Goal: Task Accomplishment & Management: Manage account settings

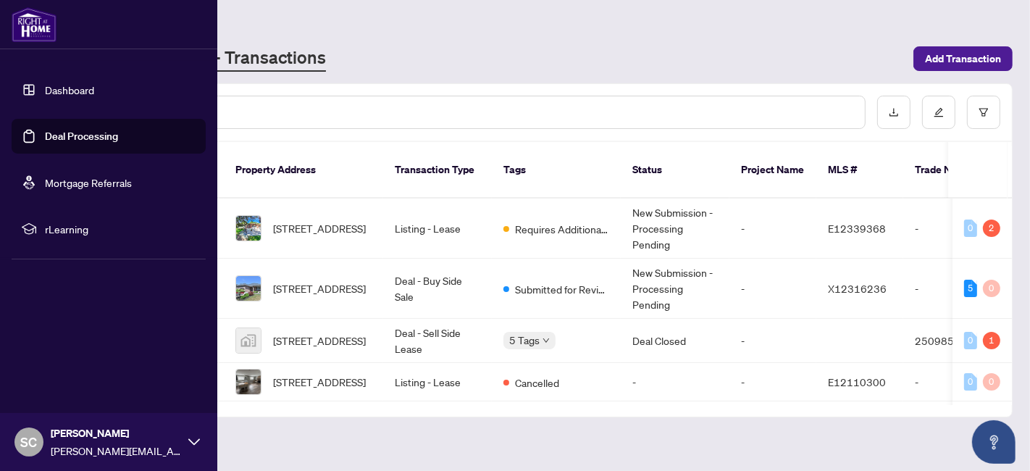
click at [45, 135] on link "Deal Processing" at bounding box center [81, 136] width 73 height 13
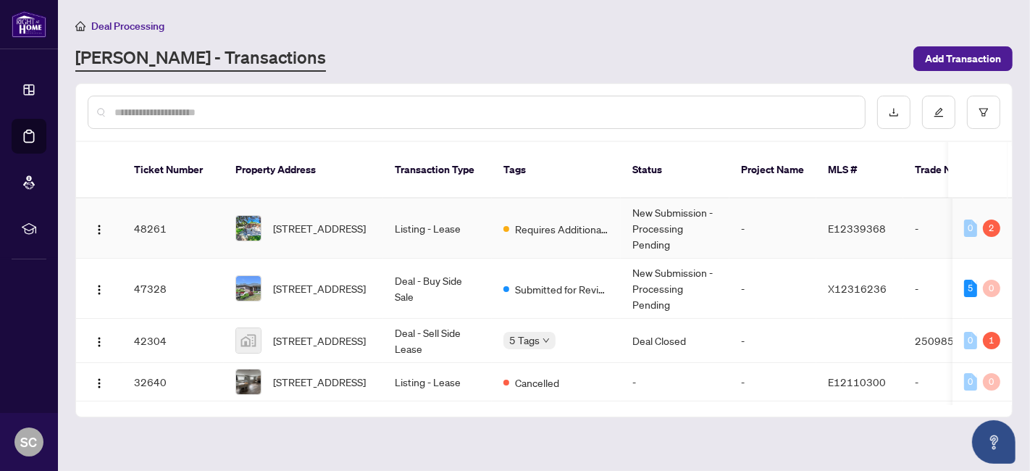
click at [612, 212] on td "Requires Additional Docs" at bounding box center [556, 229] width 129 height 60
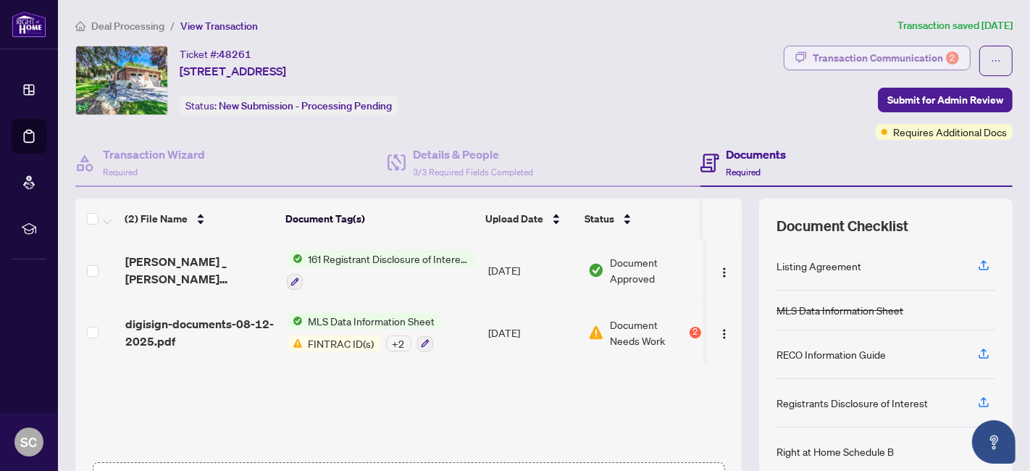
click at [846, 58] on div "Transaction Communication 2" at bounding box center [886, 57] width 146 height 23
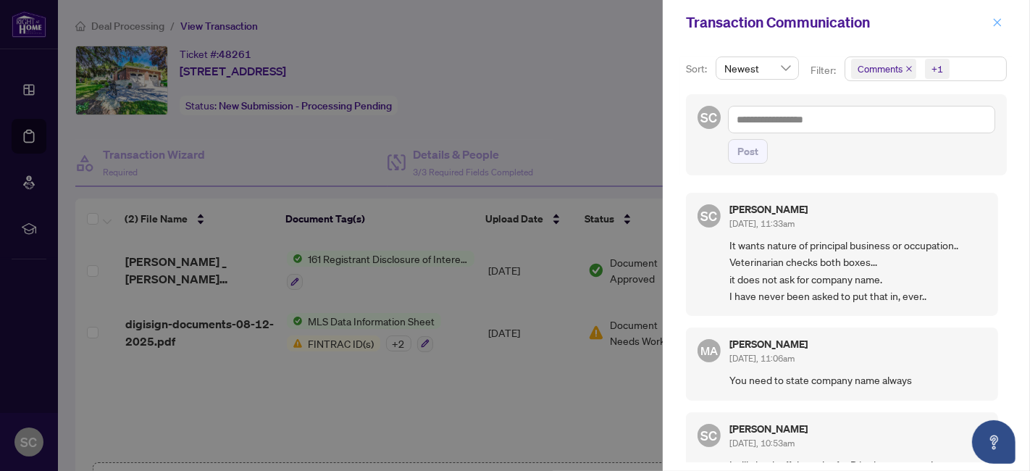
click at [993, 22] on icon "close" at bounding box center [998, 22] width 10 height 10
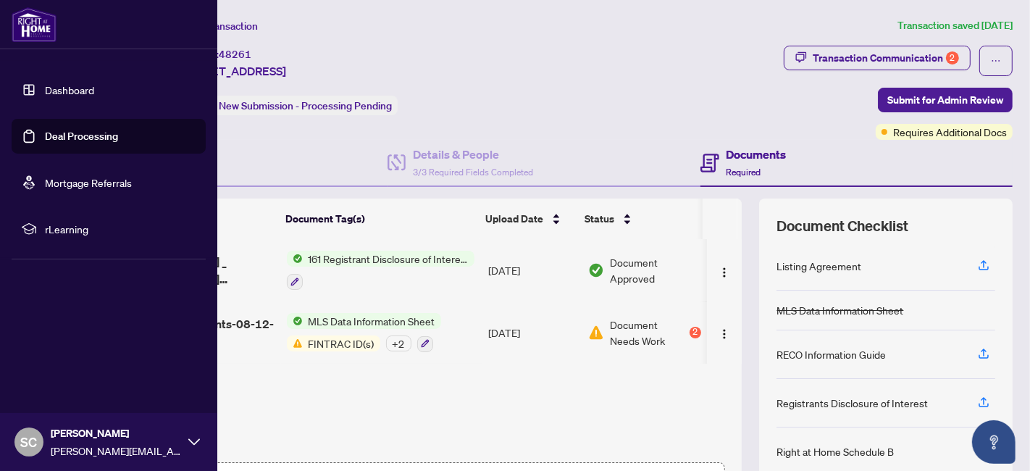
click at [62, 130] on link "Deal Processing" at bounding box center [81, 136] width 73 height 13
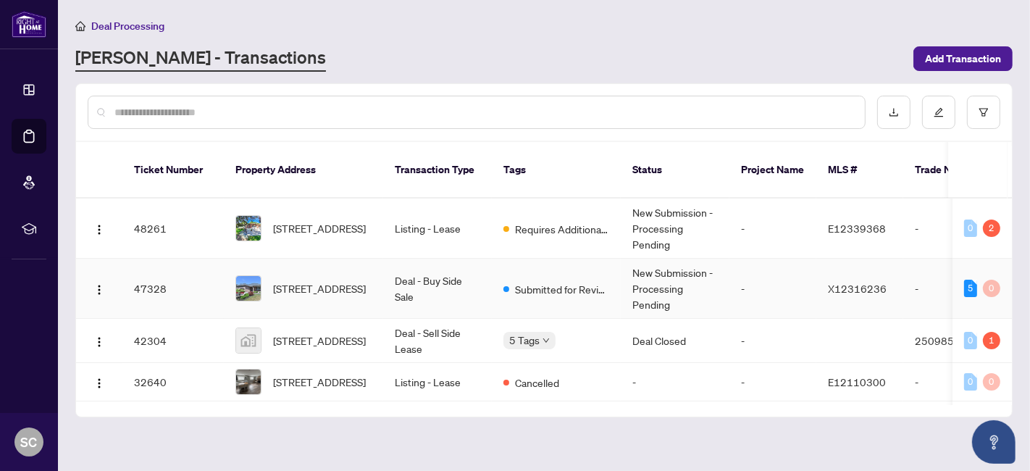
click at [375, 272] on td "[STREET_ADDRESS]" at bounding box center [303, 289] width 159 height 60
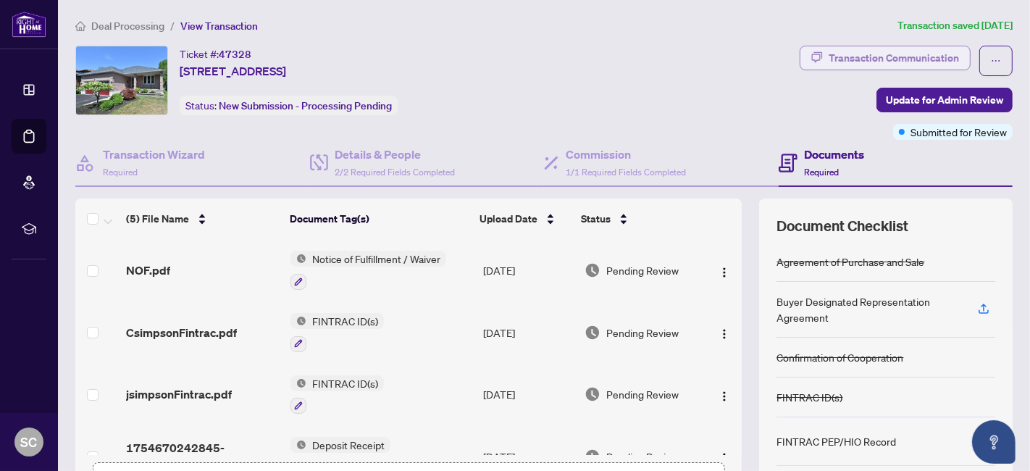
click at [855, 54] on div "Transaction Communication" at bounding box center [894, 57] width 130 height 23
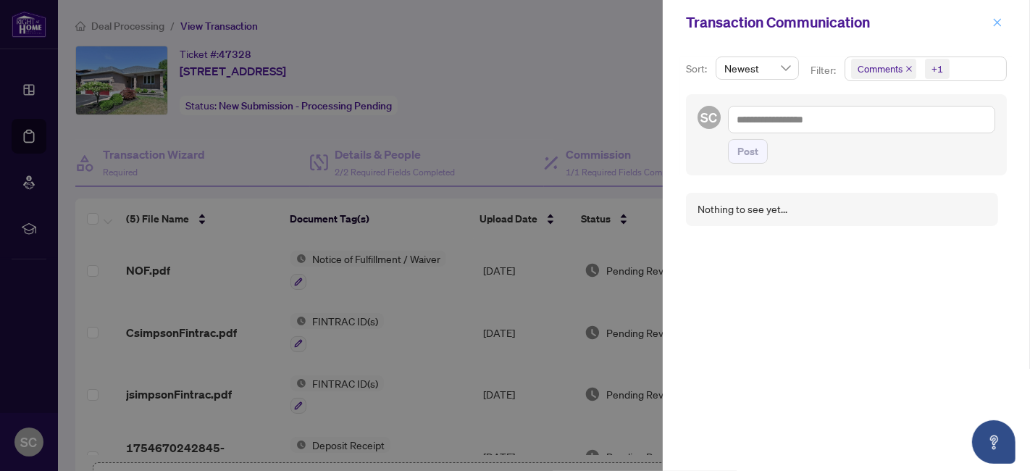
click at [1000, 25] on icon "close" at bounding box center [998, 22] width 10 height 10
